Goal: Transaction & Acquisition: Subscribe to service/newsletter

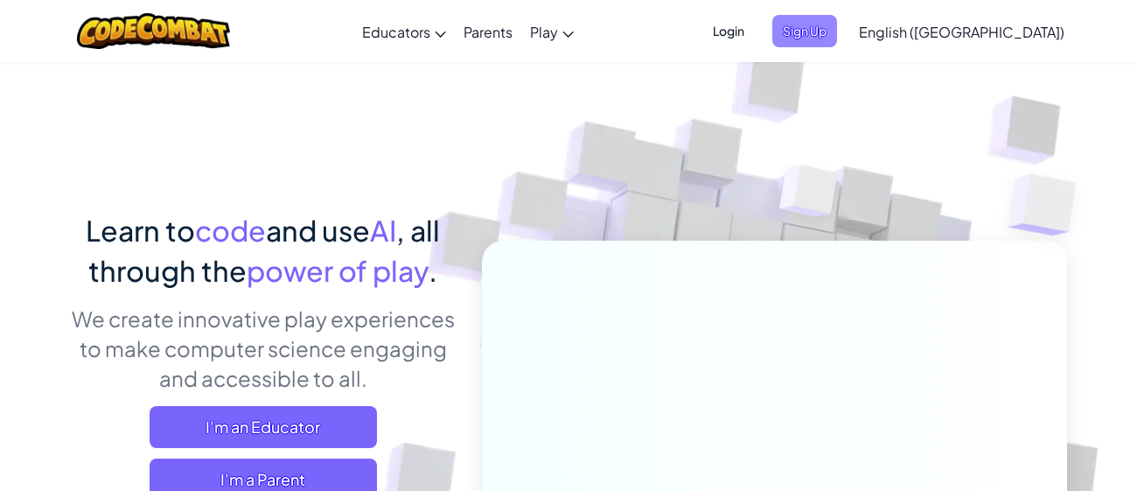
click at [837, 25] on span "Sign Up" at bounding box center [804, 31] width 65 height 32
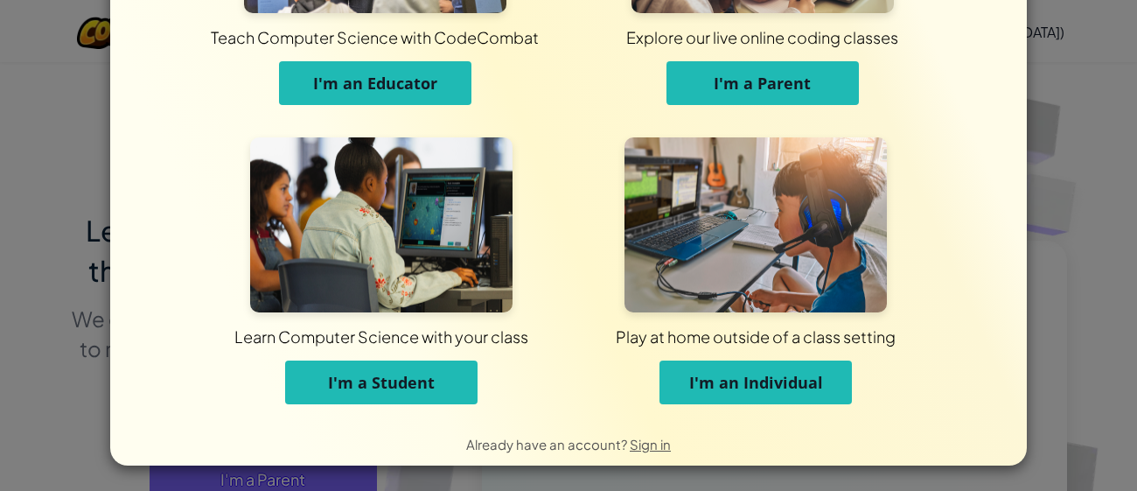
scroll to position [193, 0]
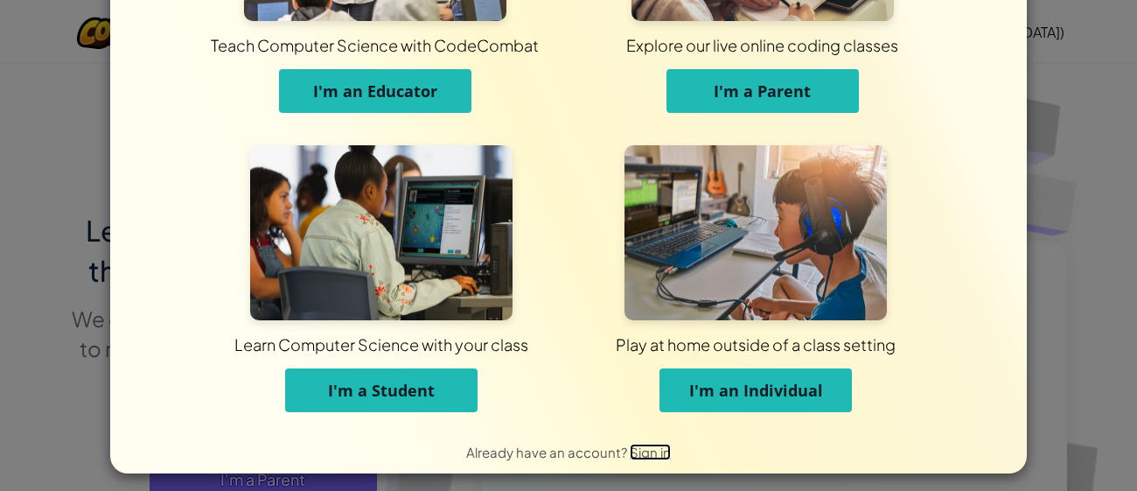
click at [637, 456] on span "Sign in" at bounding box center [650, 451] width 41 height 17
